Goal: Navigation & Orientation: Find specific page/section

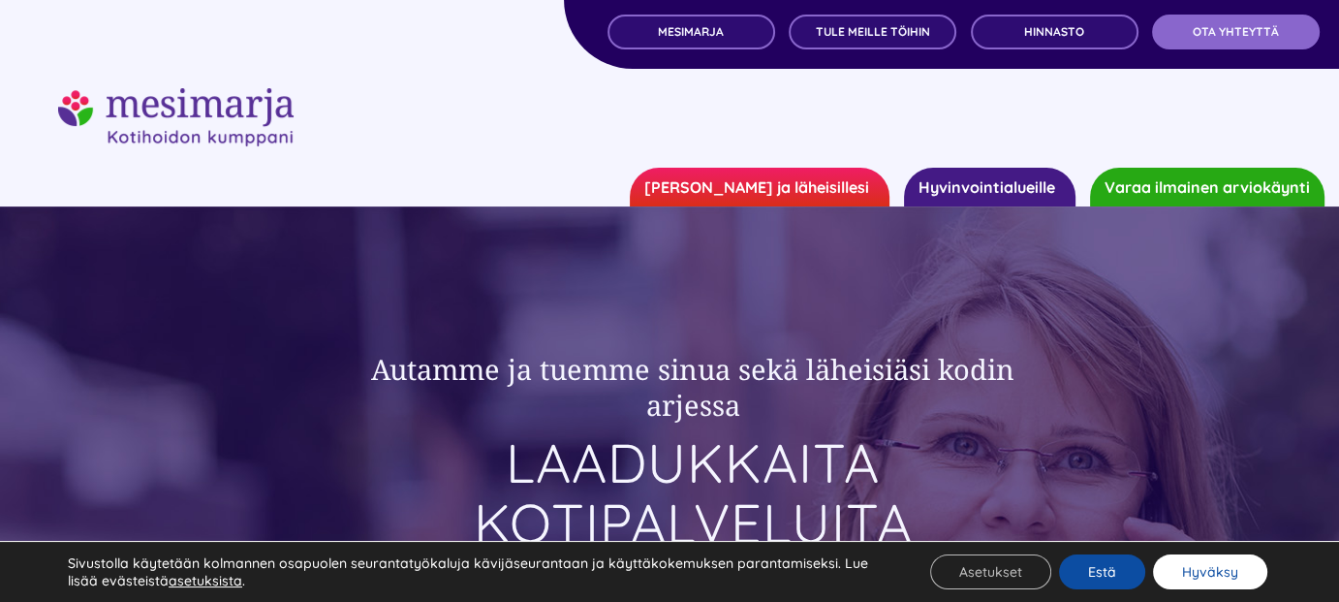
click at [1190, 570] on button "Hyväksy" at bounding box center [1210, 571] width 114 height 35
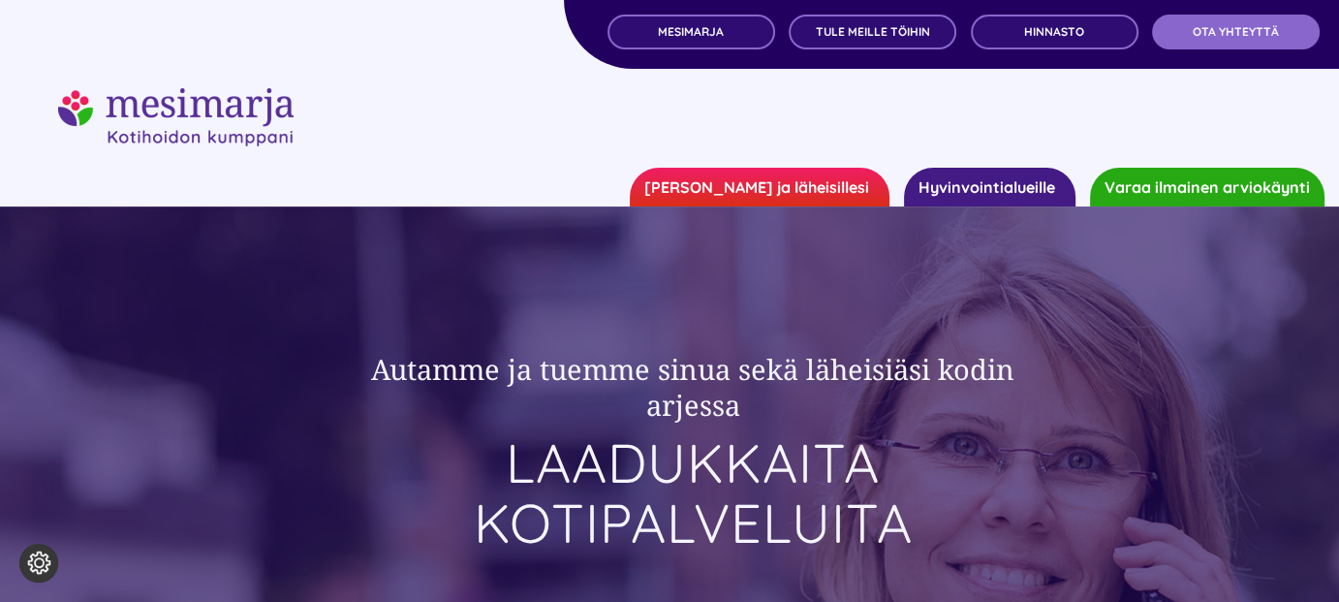
click at [980, 182] on link "Hyvinvointialueille" at bounding box center [989, 187] width 171 height 39
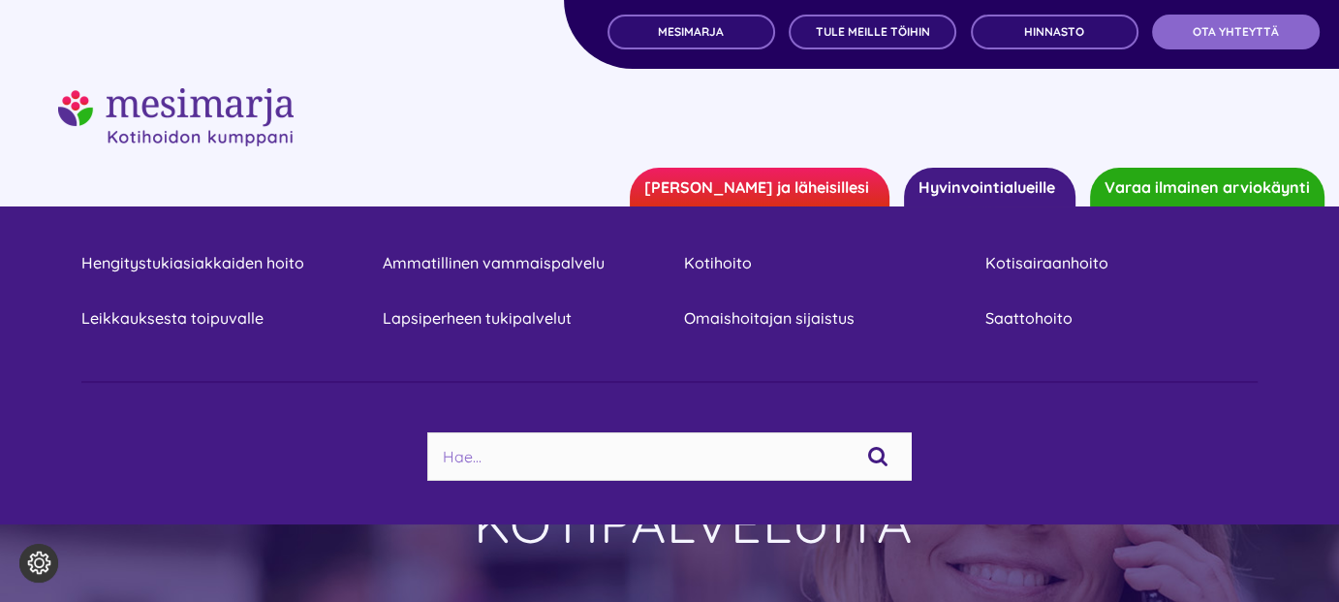
click at [794, 180] on link "[PERSON_NAME] ja läheisillesi" at bounding box center [760, 187] width 260 height 39
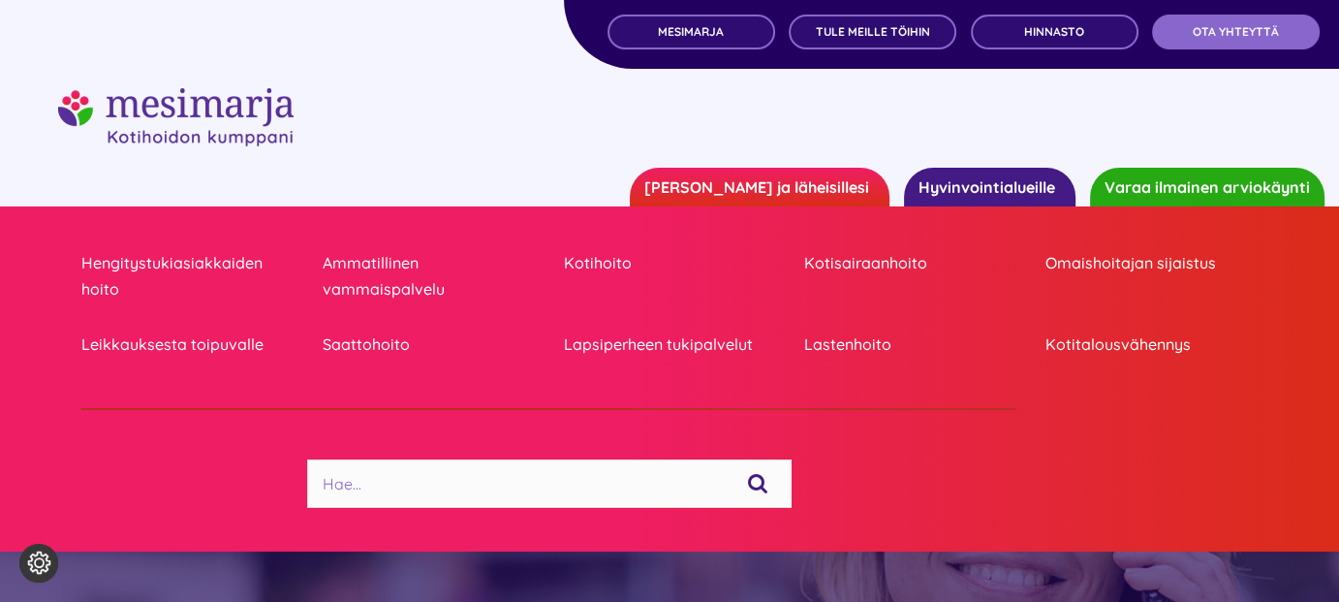
click at [364, 121] on div at bounding box center [669, 117] width 1223 height 58
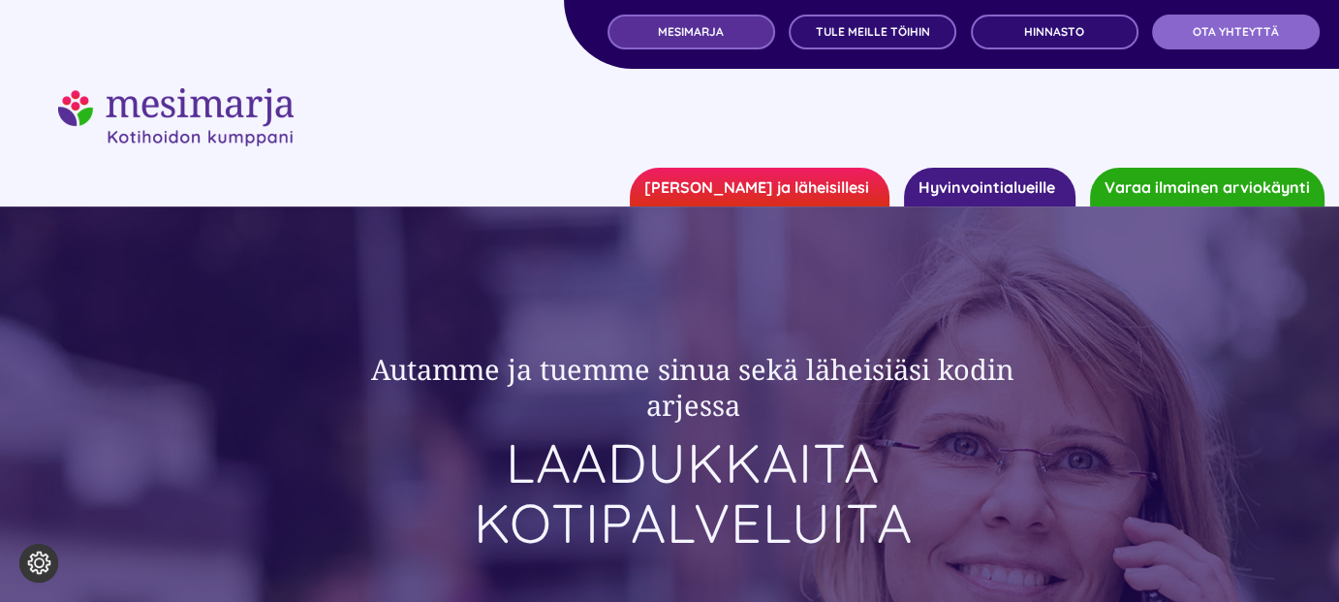
click at [686, 27] on span "MESIMARJA" at bounding box center [691, 32] width 66 height 14
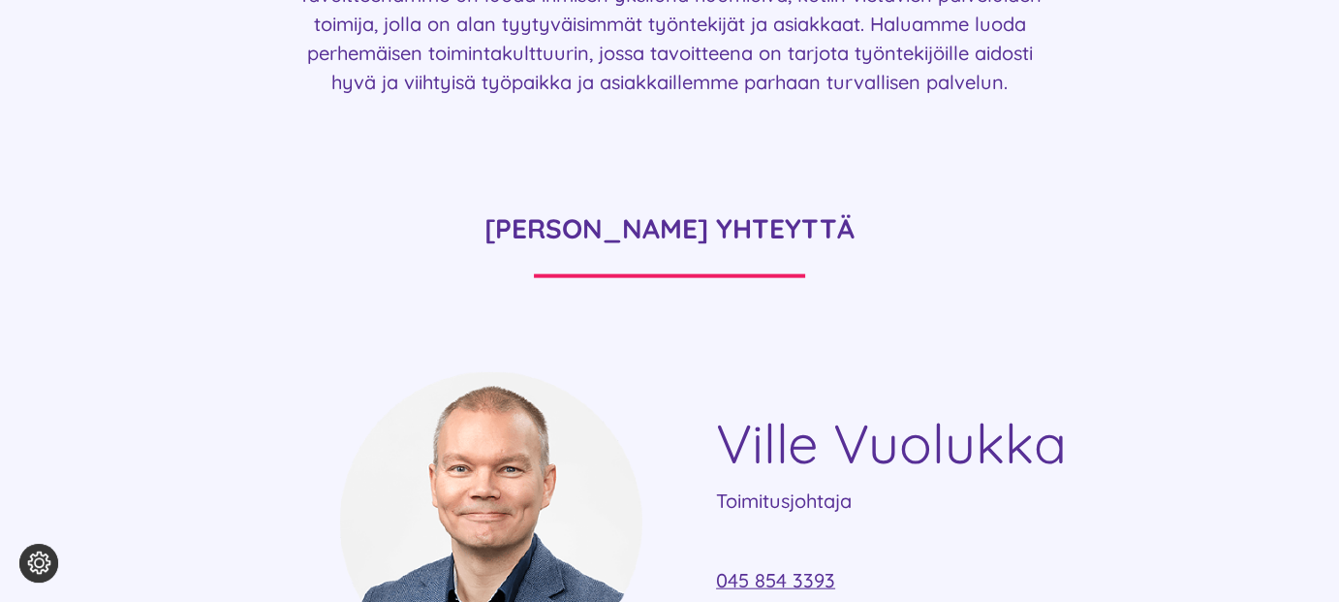
scroll to position [4553, 0]
